Goal: Obtain resource: Obtain resource

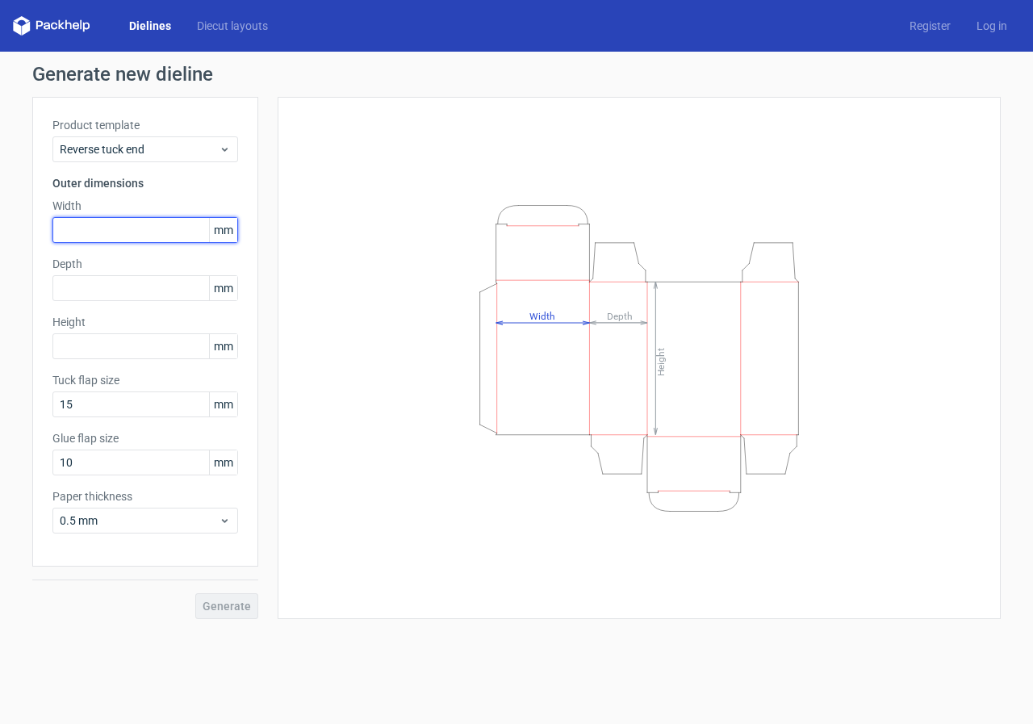
click at [108, 230] on input "text" at bounding box center [145, 230] width 186 height 26
type input "72"
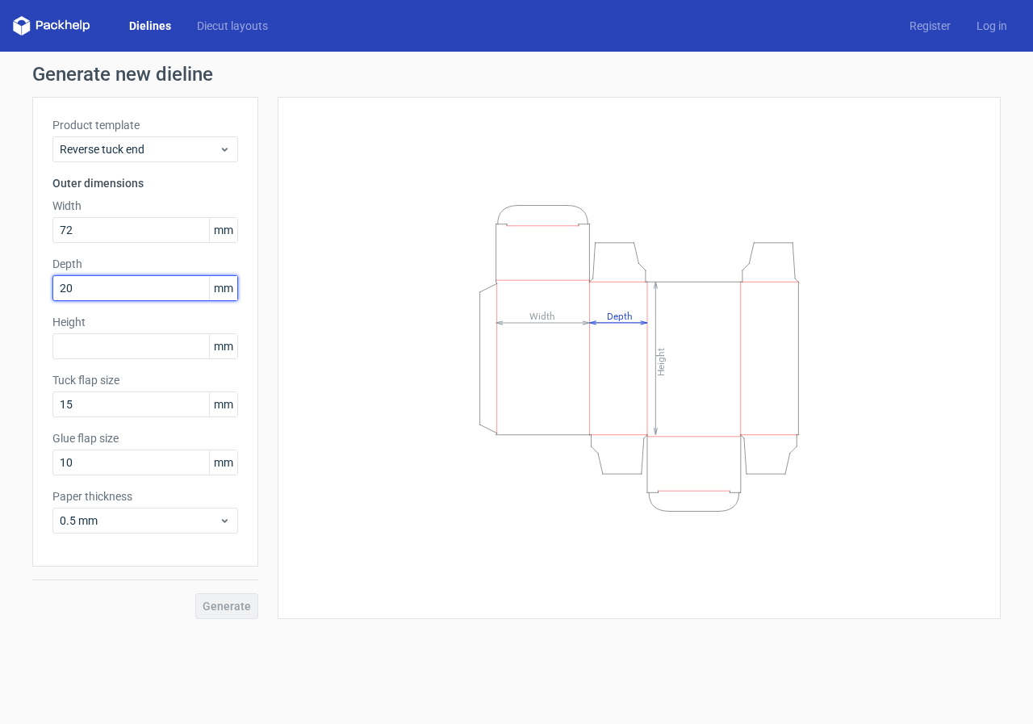
type input "20"
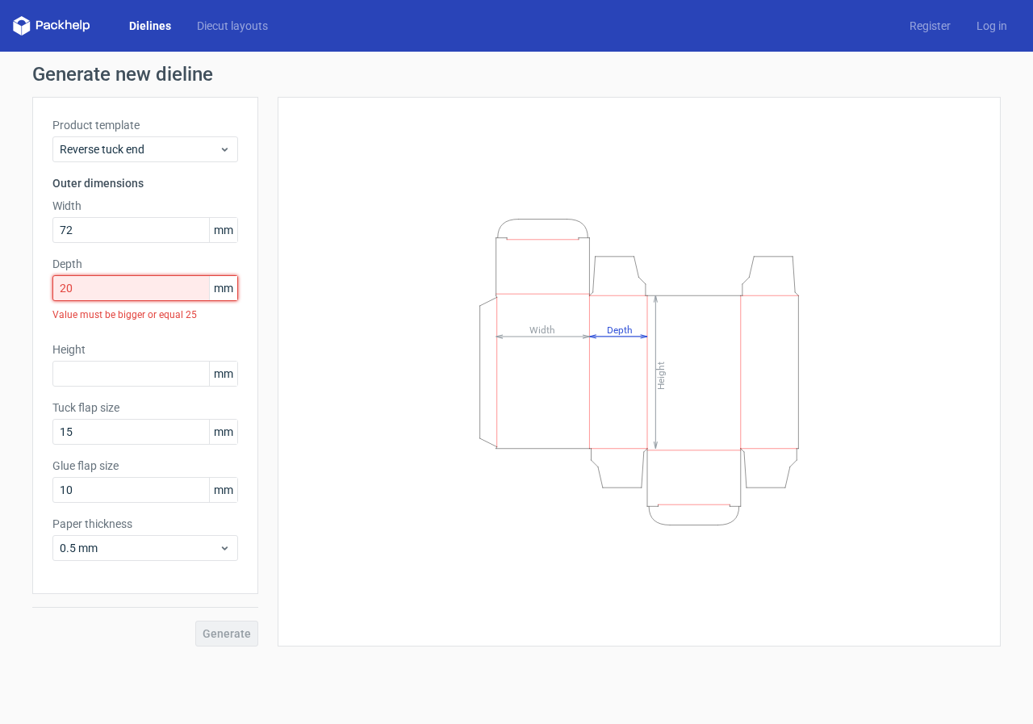
click at [153, 298] on input "20" at bounding box center [145, 288] width 186 height 26
drag, startPoint x: 153, startPoint y: 298, endPoint x: 52, endPoint y: 290, distance: 100.4
click at [52, 290] on input "20" at bounding box center [145, 288] width 186 height 26
click at [98, 369] on input "text" at bounding box center [145, 374] width 186 height 26
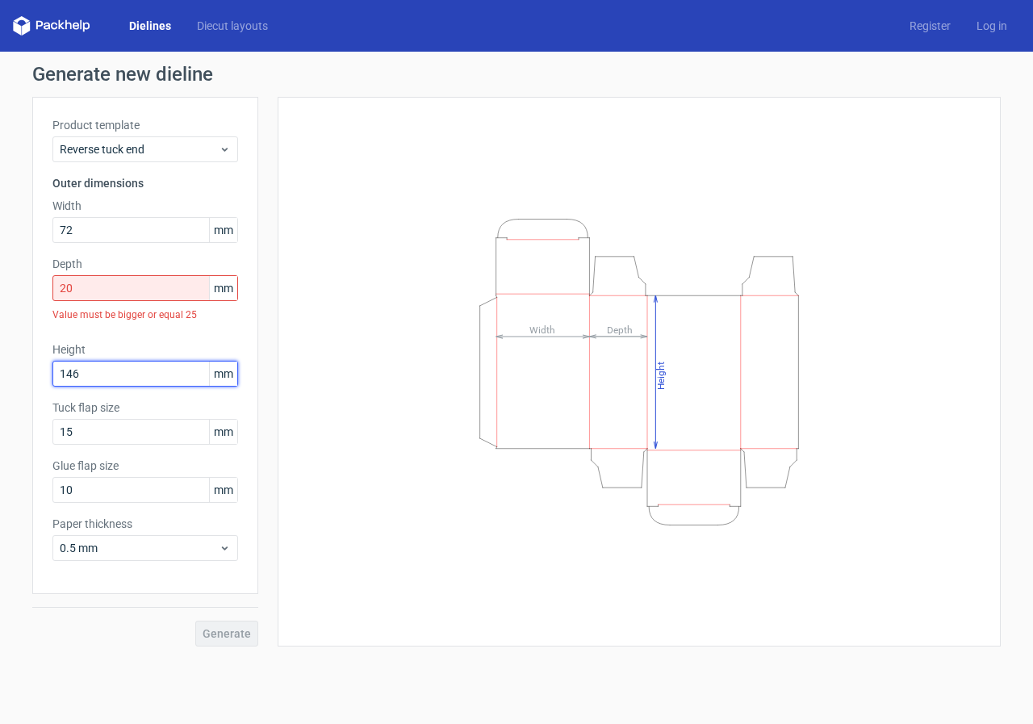
type input "146"
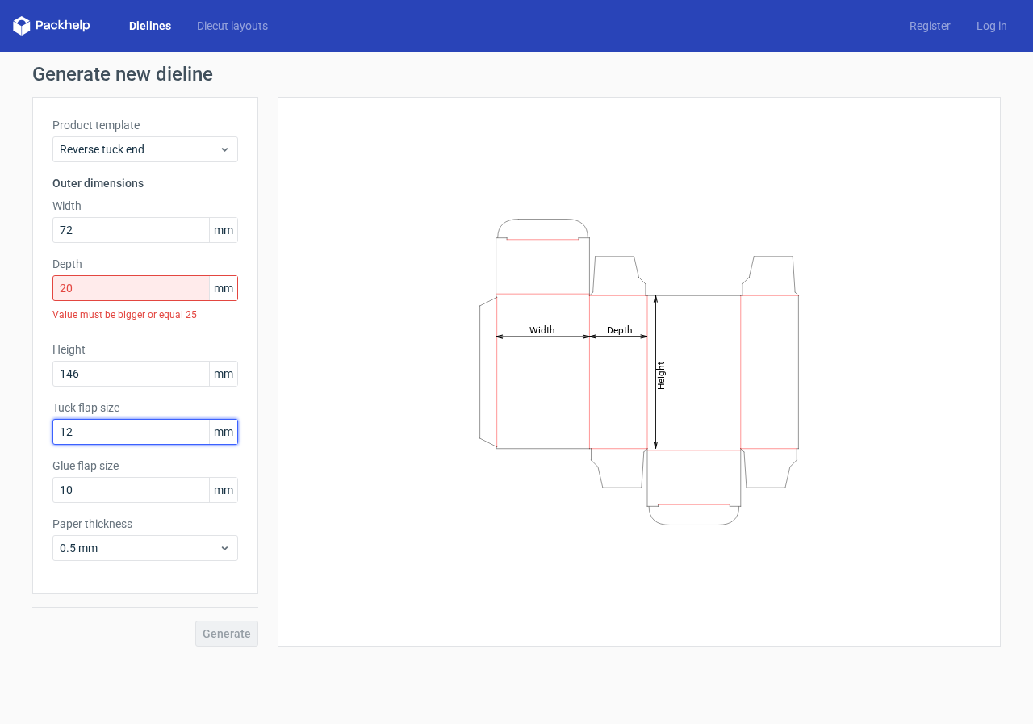
type input "12"
click at [190, 615] on div "Generate" at bounding box center [145, 620] width 226 height 52
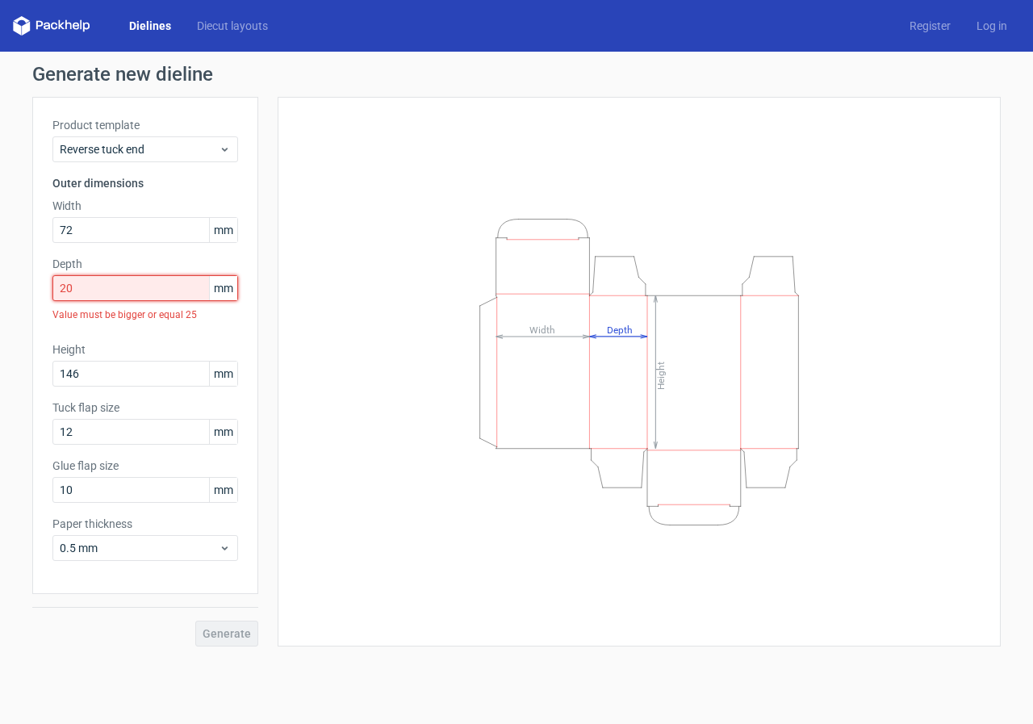
click at [100, 287] on input "20" at bounding box center [145, 288] width 186 height 26
click at [102, 283] on input "20" at bounding box center [145, 288] width 186 height 26
drag, startPoint x: 102, startPoint y: 283, endPoint x: 36, endPoint y: 283, distance: 65.4
click at [36, 283] on div "Product template Reverse tuck end Outer dimensions Width 72 mm Depth 20 mm Valu…" at bounding box center [145, 345] width 226 height 497
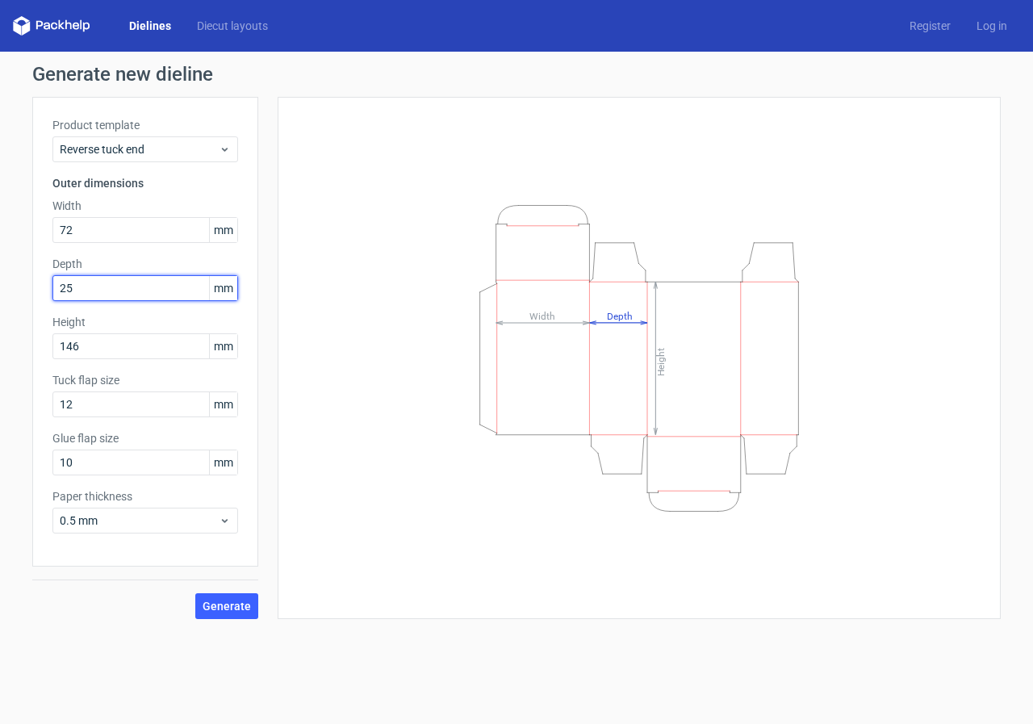
type input "25"
click at [237, 605] on span "Generate" at bounding box center [227, 605] width 48 height 11
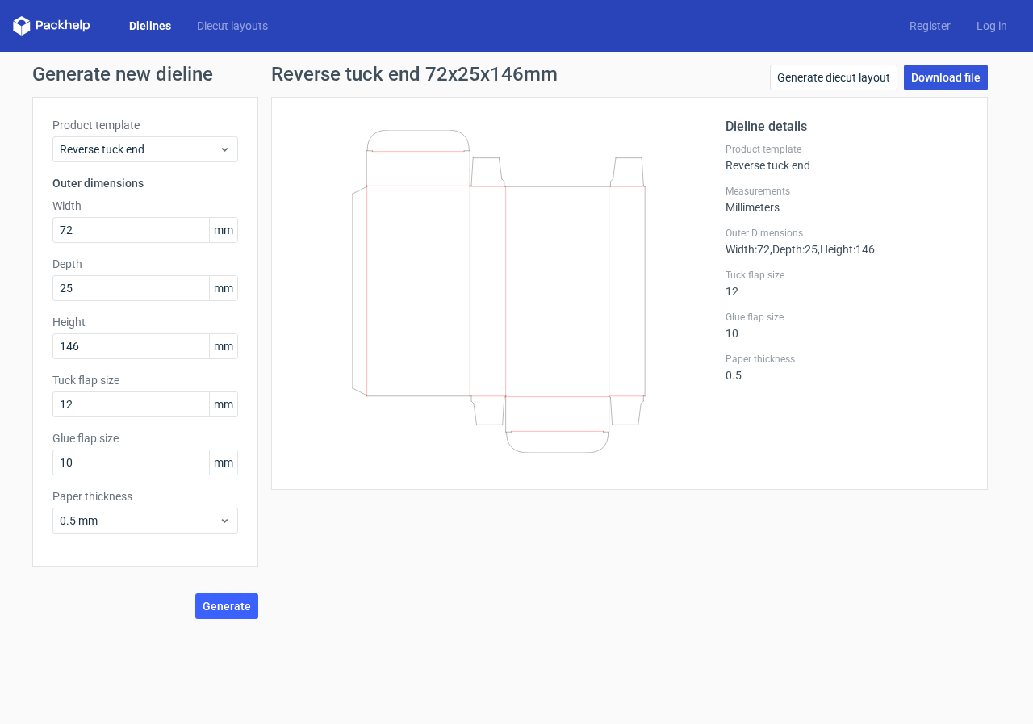
click at [955, 77] on link "Download file" at bounding box center [946, 78] width 84 height 26
